Goal: Transaction & Acquisition: Purchase product/service

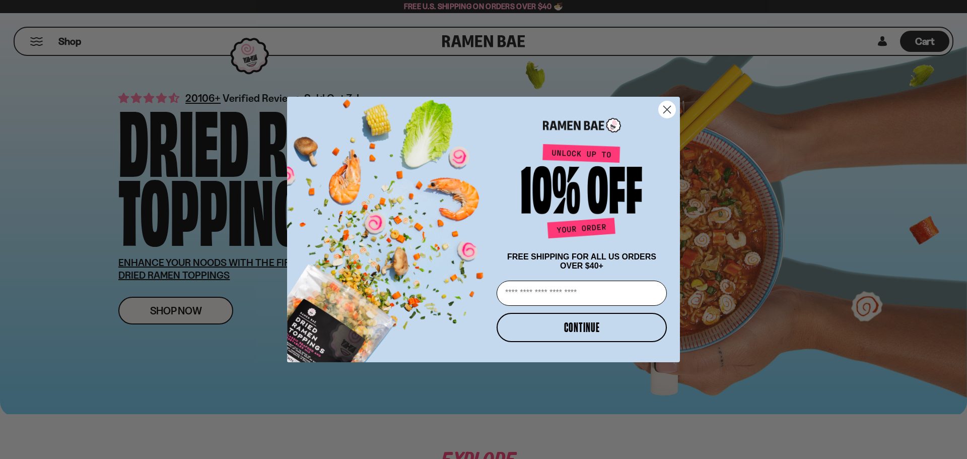
drag, startPoint x: 668, startPoint y: 107, endPoint x: 611, endPoint y: 107, distance: 56.9
click at [668, 107] on circle "Close dialog" at bounding box center [666, 109] width 17 height 17
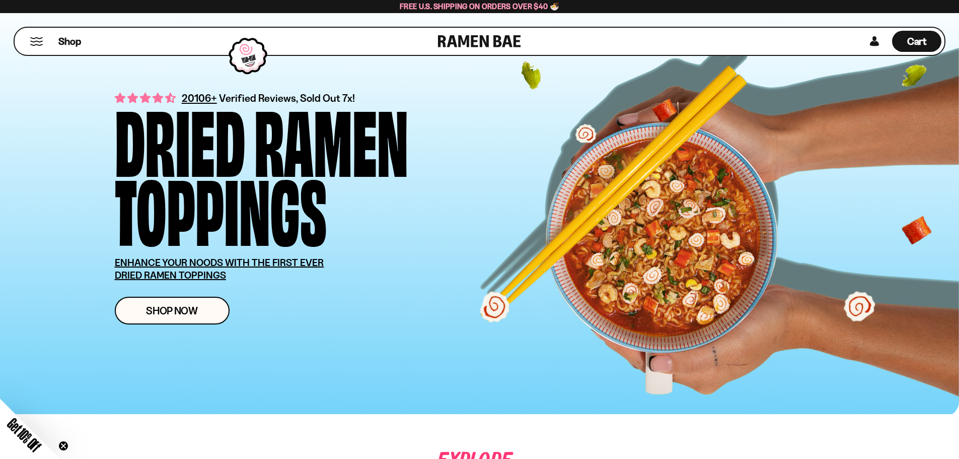
click at [36, 44] on button "Mobile Menu Trigger" at bounding box center [37, 41] width 14 height 9
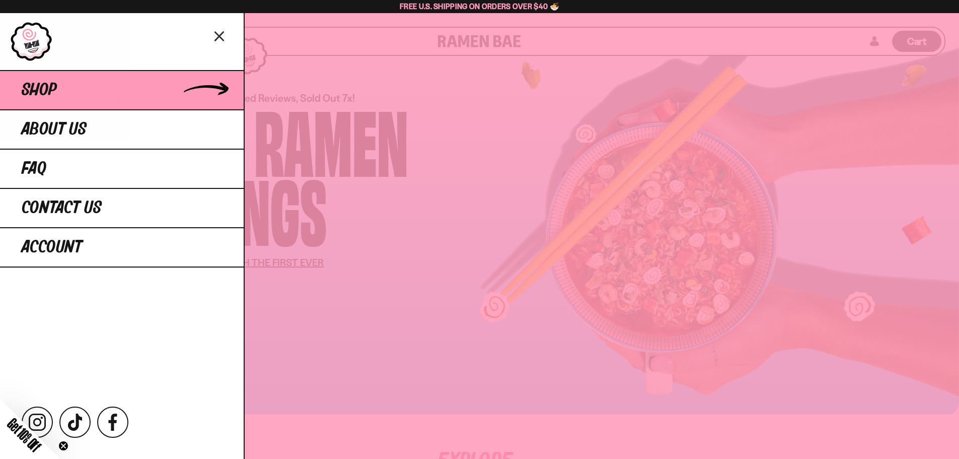
click at [37, 81] on span "Shop" at bounding box center [39, 90] width 35 height 18
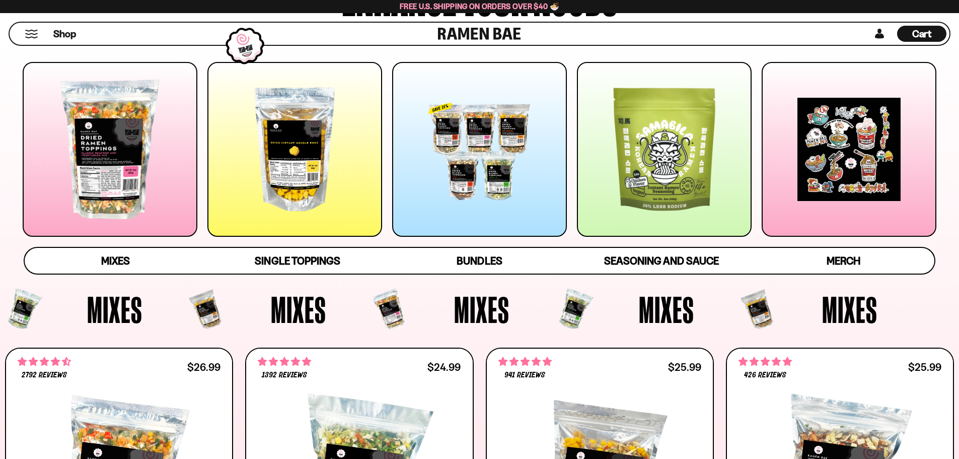
scroll to position [151, 0]
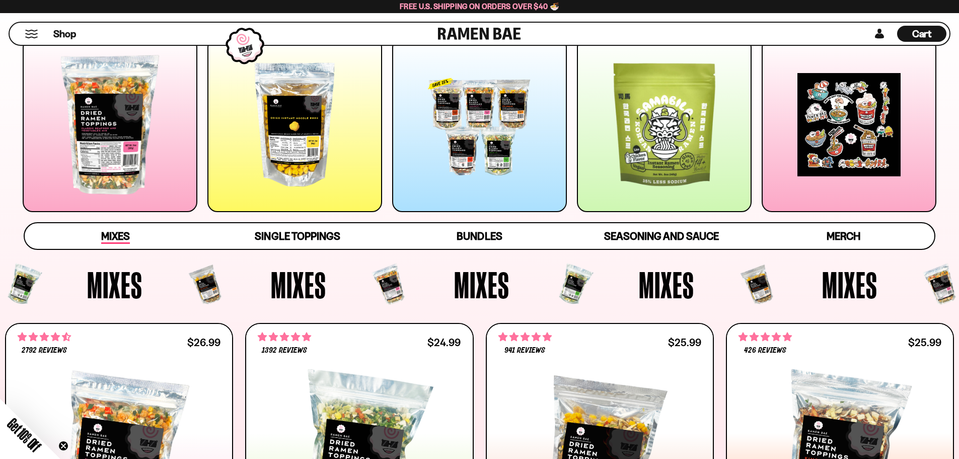
click at [111, 233] on span "Mixes" at bounding box center [115, 237] width 29 height 14
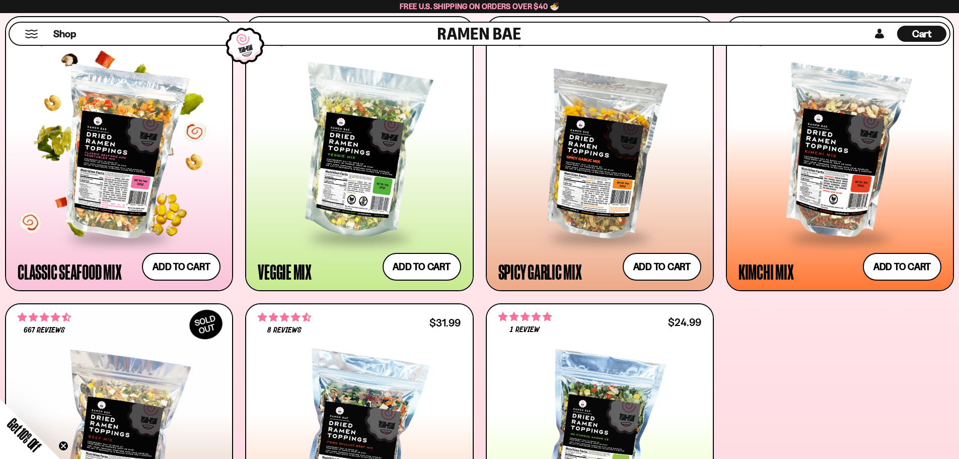
scroll to position [464, 0]
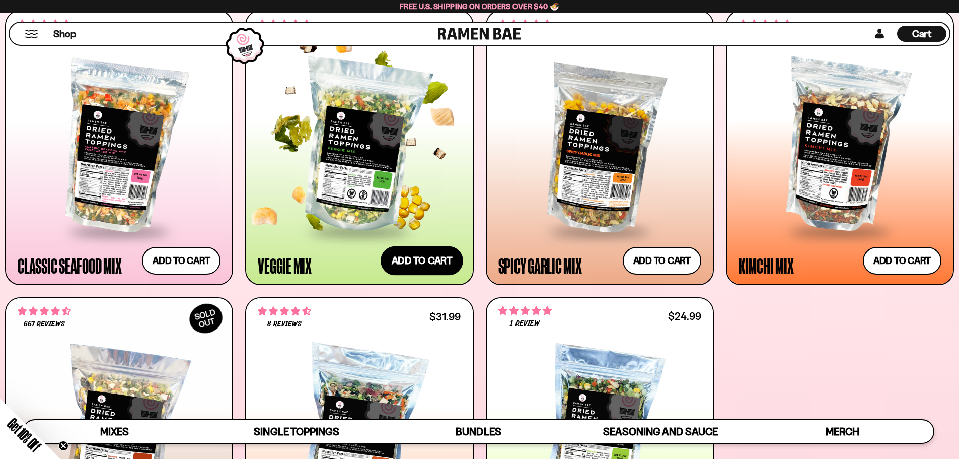
click at [412, 257] on button "Add to cart Add — Regular price $24.99 Regular price Sale price $24.99 Unit pri…" at bounding box center [422, 260] width 83 height 29
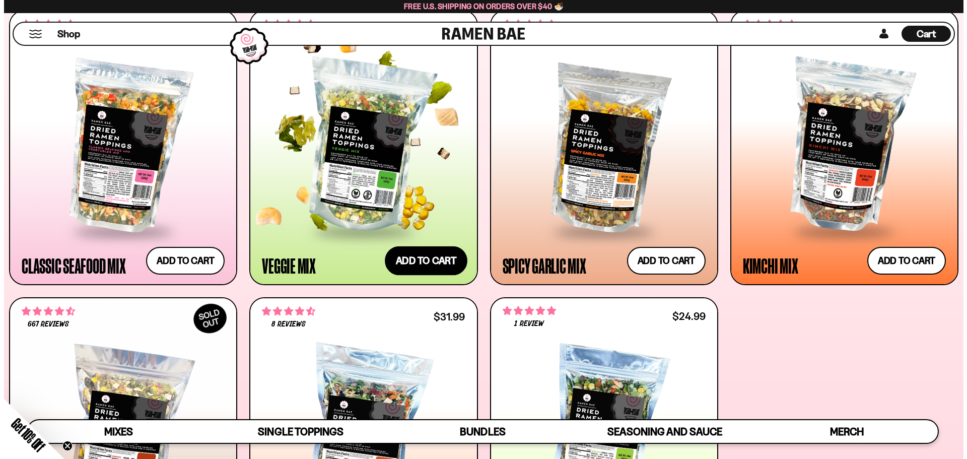
scroll to position [465, 0]
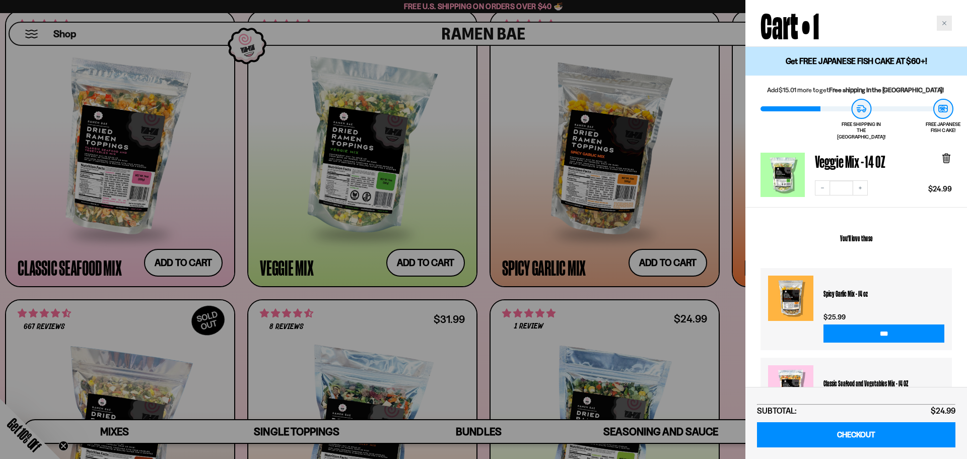
click at [942, 21] on icon "Close cart" at bounding box center [943, 23] width 5 height 5
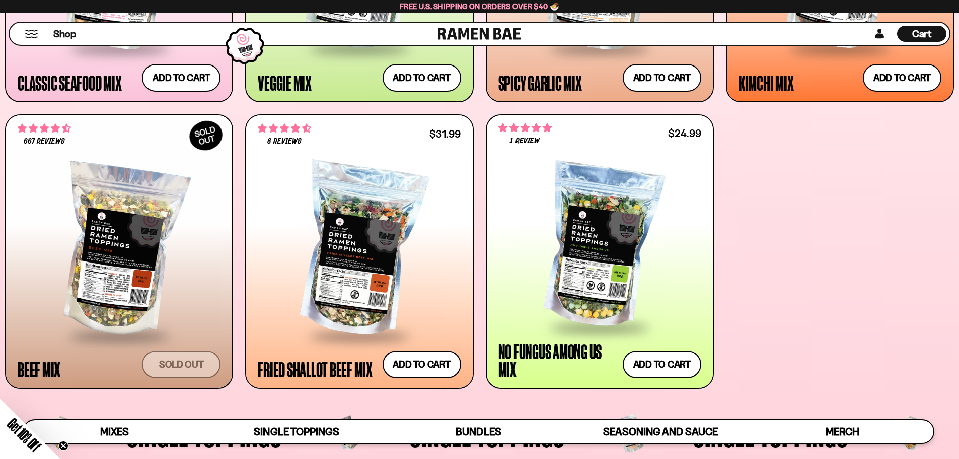
scroll to position [665, 0]
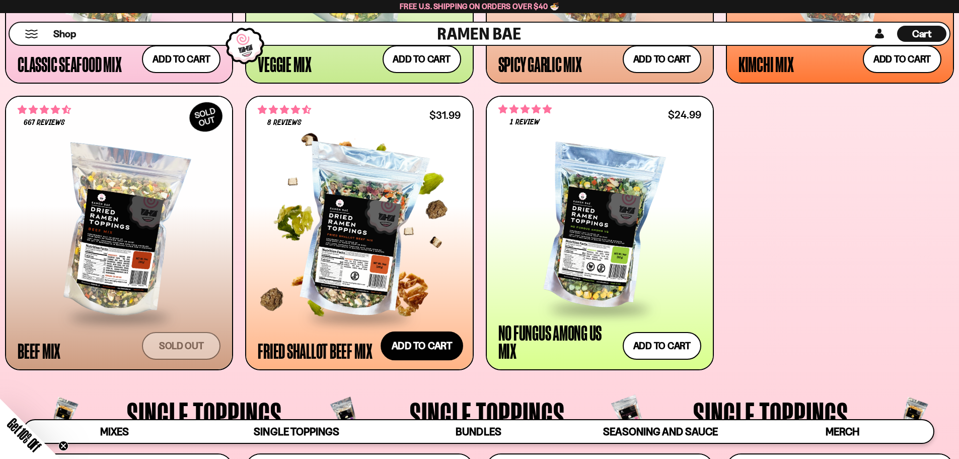
click at [403, 340] on button "Add to cart Add — Regular price $31.99 Regular price Sale price $31.99 Unit pri…" at bounding box center [422, 345] width 83 height 29
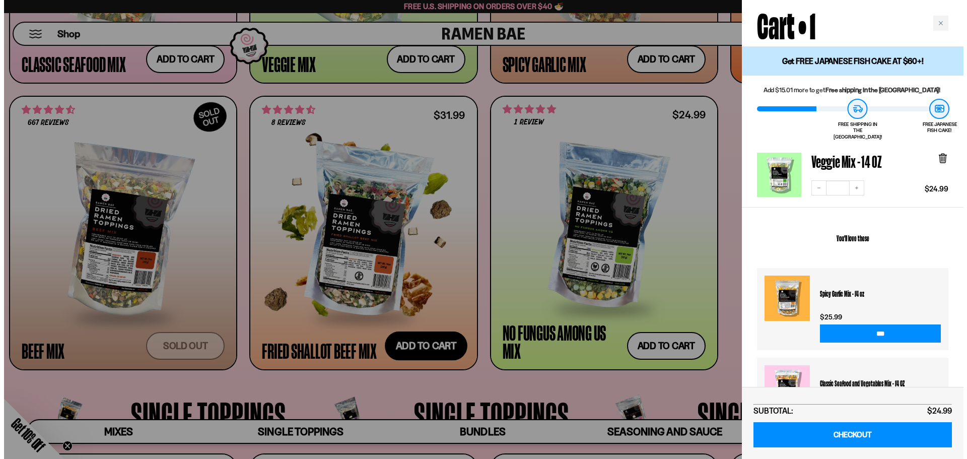
scroll to position [667, 0]
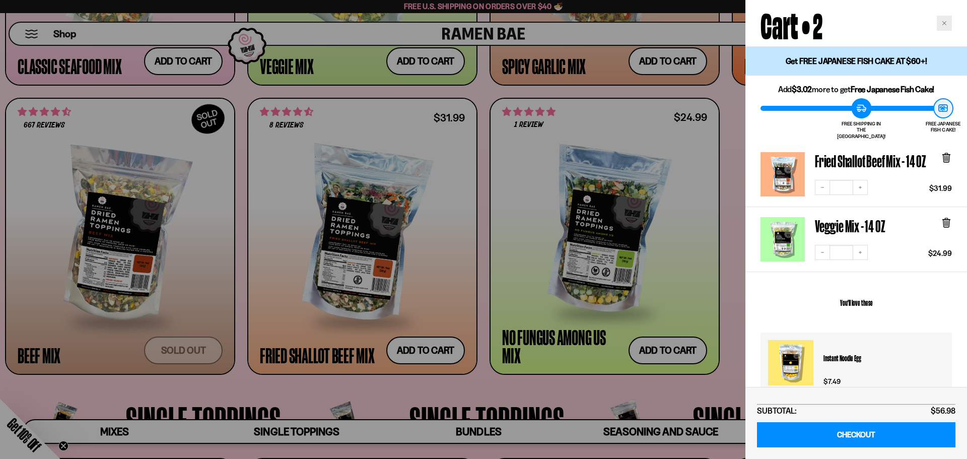
click at [940, 22] on div "Close cart" at bounding box center [943, 23] width 15 height 15
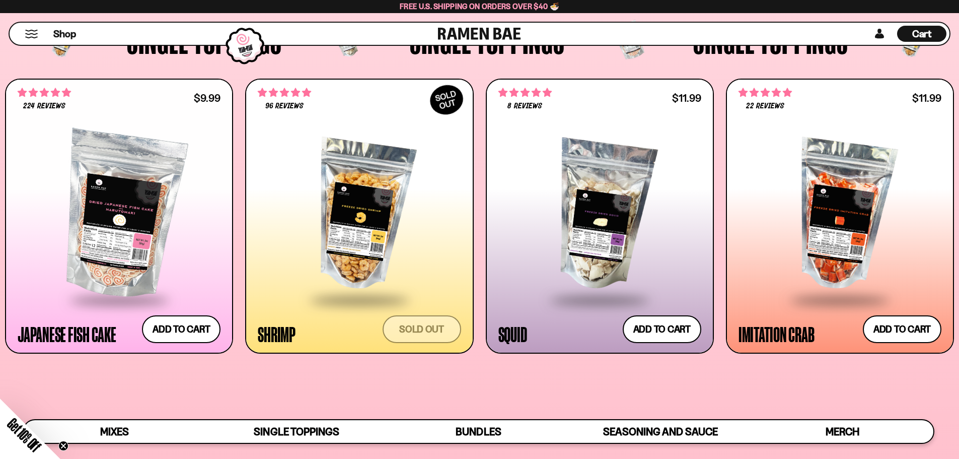
scroll to position [1259, 0]
